Goal: Navigation & Orientation: Find specific page/section

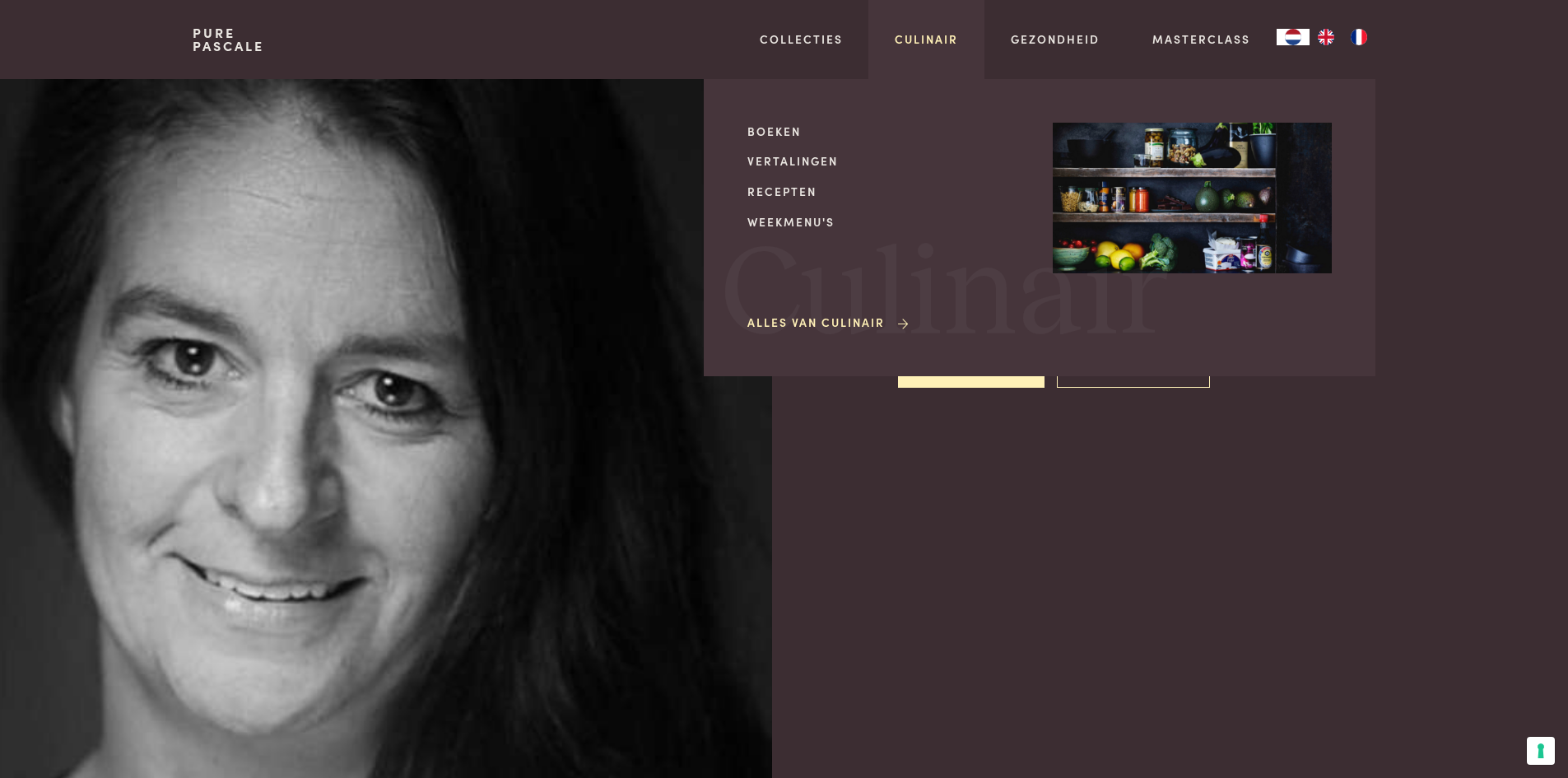
click at [944, 41] on link "Culinair" at bounding box center [927, 39] width 64 height 18
click at [900, 39] on link "Culinair" at bounding box center [927, 39] width 64 height 18
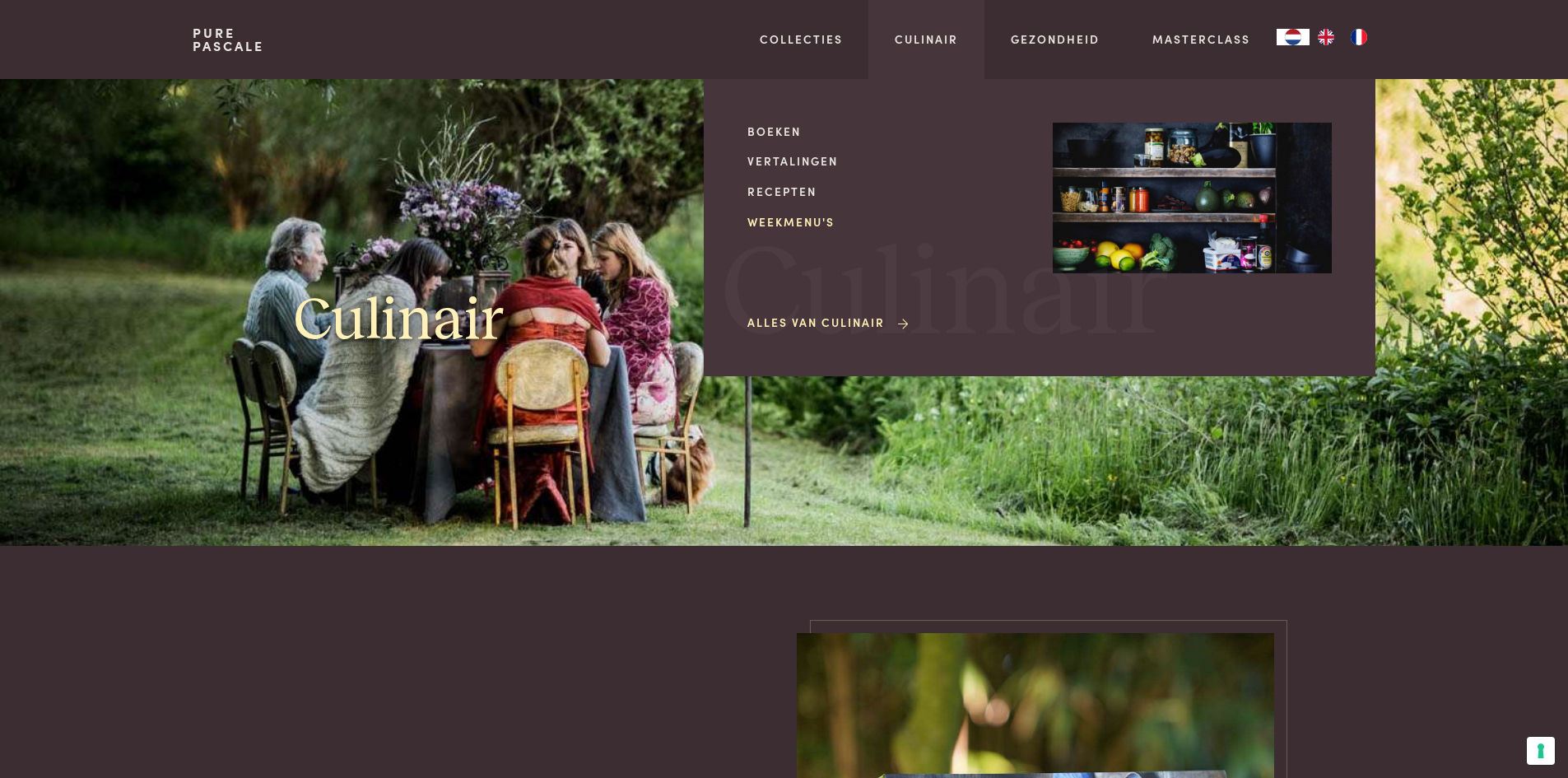
click at [830, 222] on link "Weekmenu's" at bounding box center [887, 222] width 279 height 18
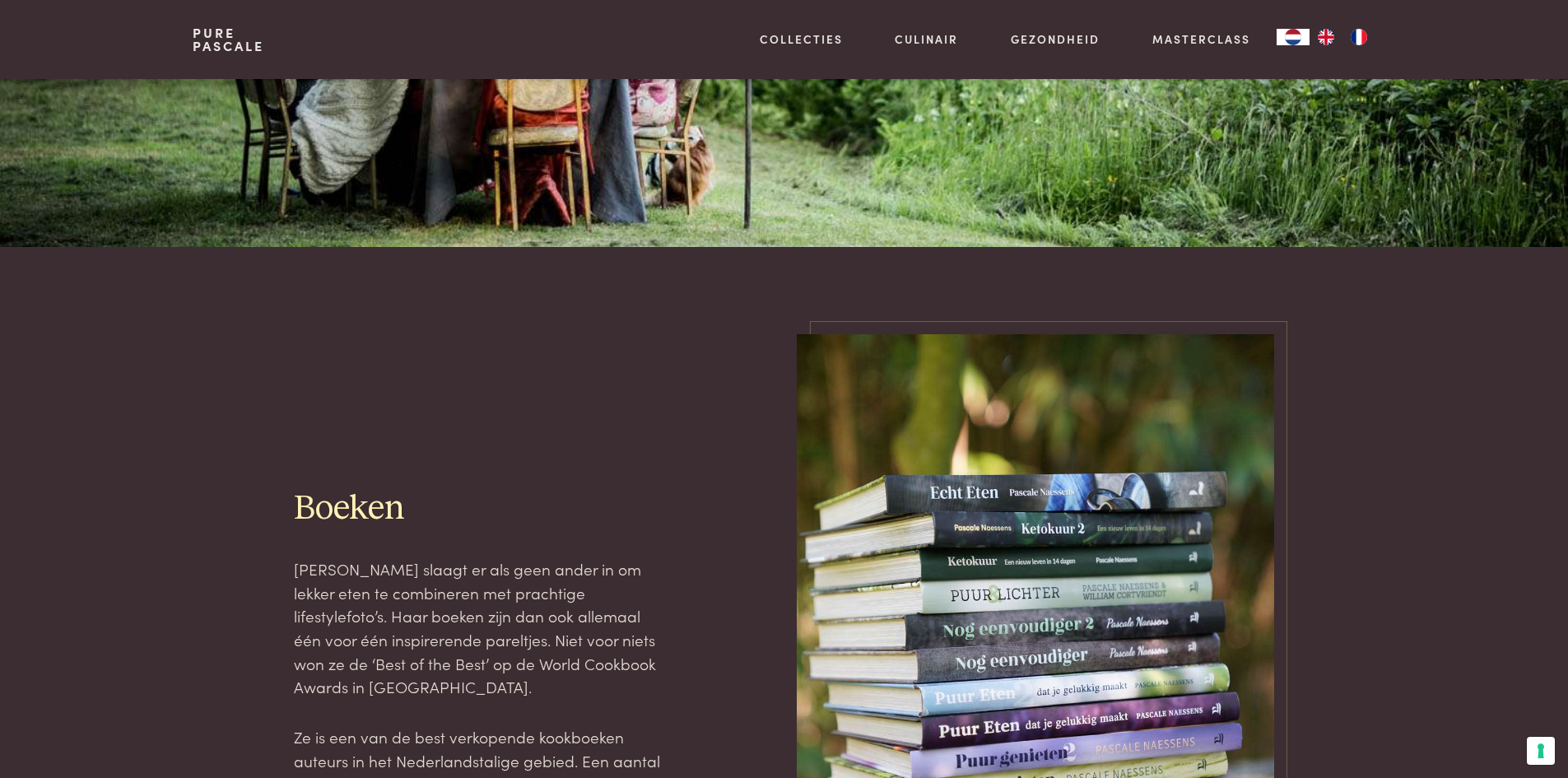
scroll to position [576, 0]
